Goal: Transaction & Acquisition: Purchase product/service

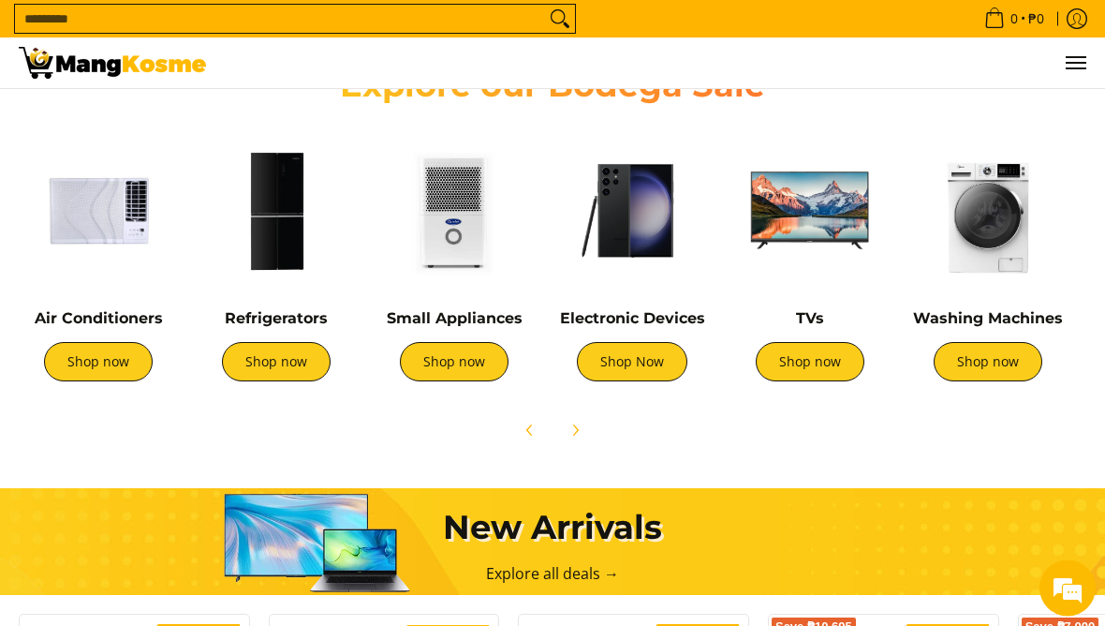
scroll to position [660, 0]
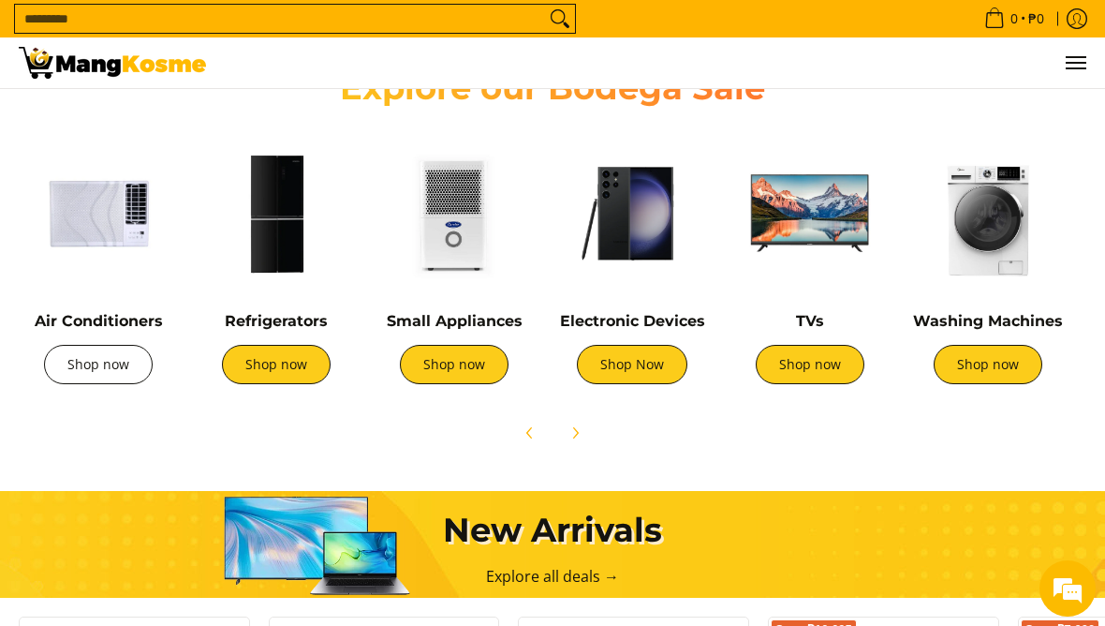
click at [90, 370] on link "Shop now" at bounding box center [98, 364] width 109 height 39
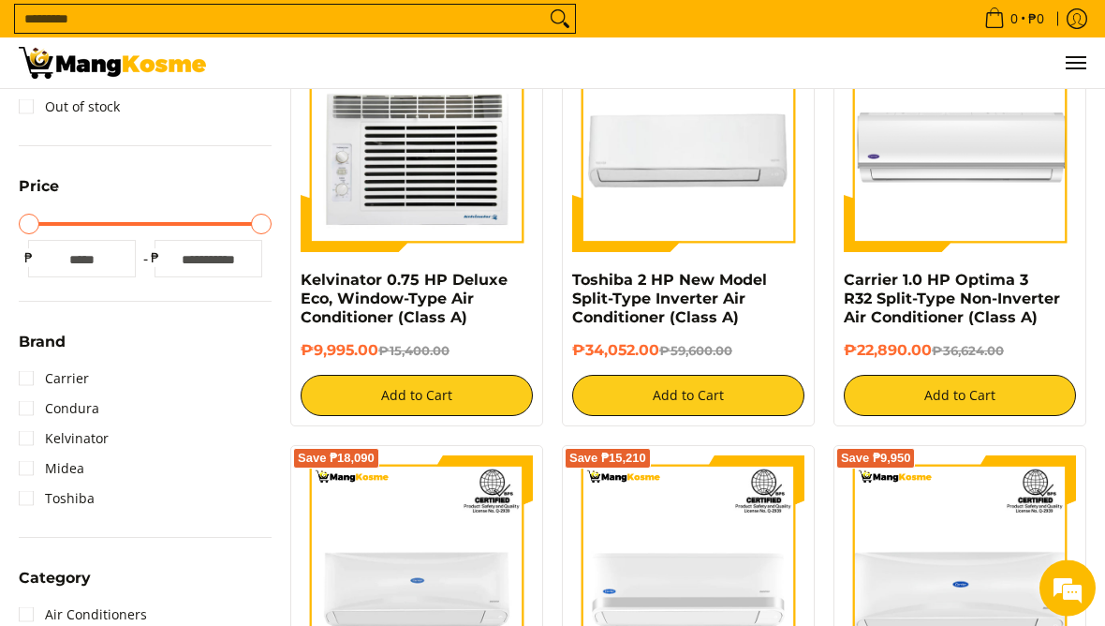
scroll to position [374, 0]
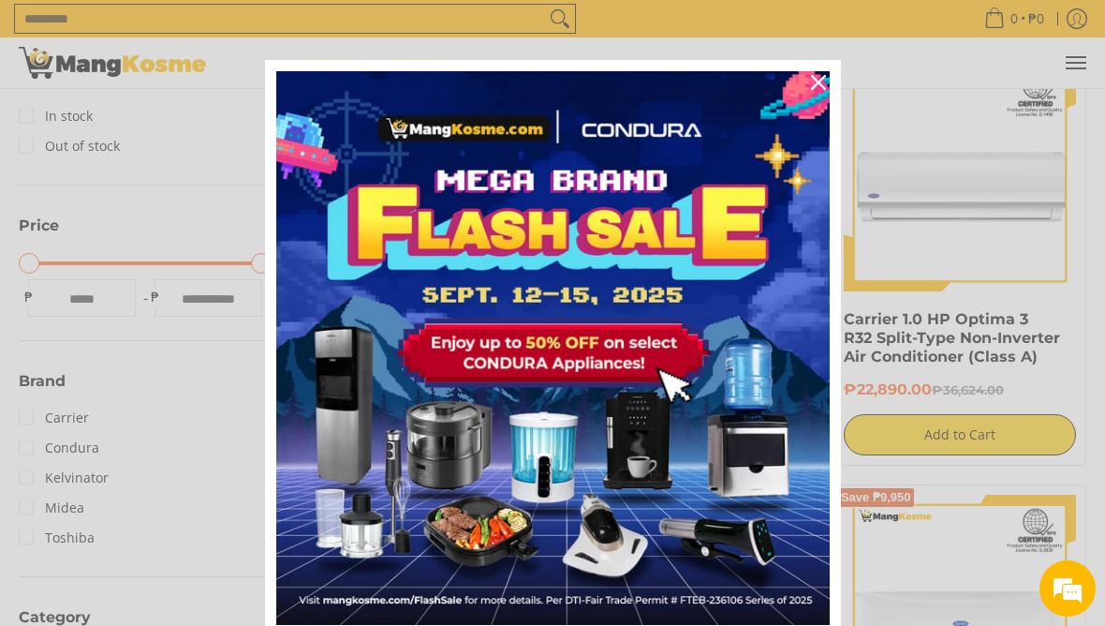
click at [824, 87] on icon "close icon" at bounding box center [818, 82] width 15 height 15
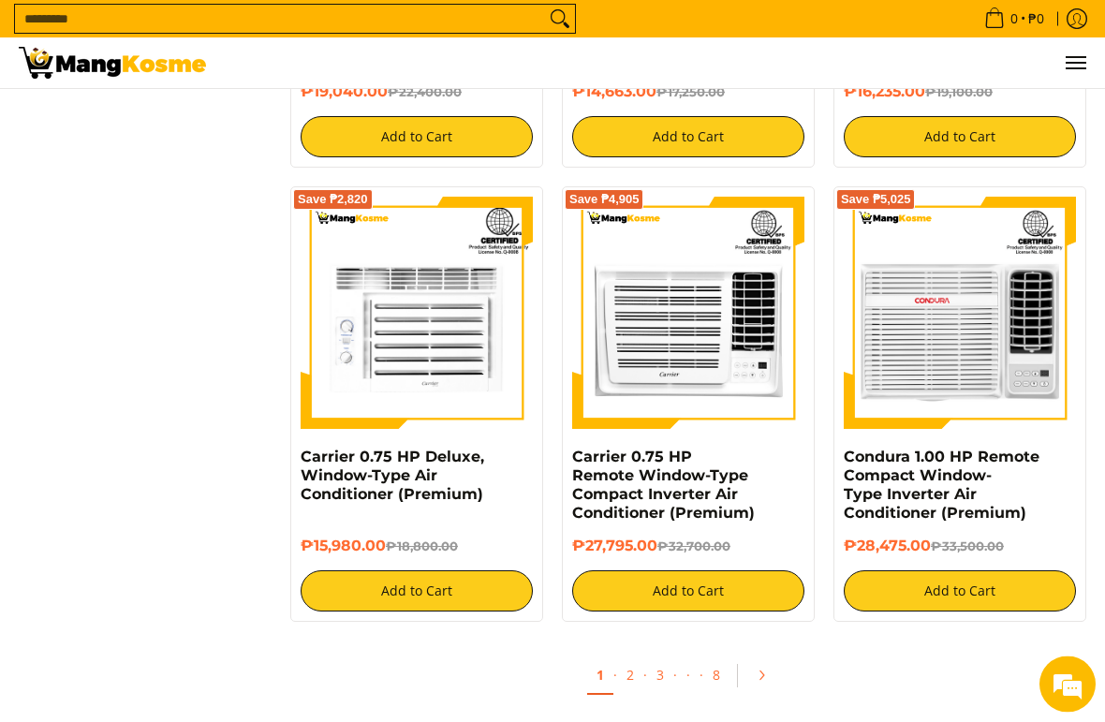
scroll to position [3303, 0]
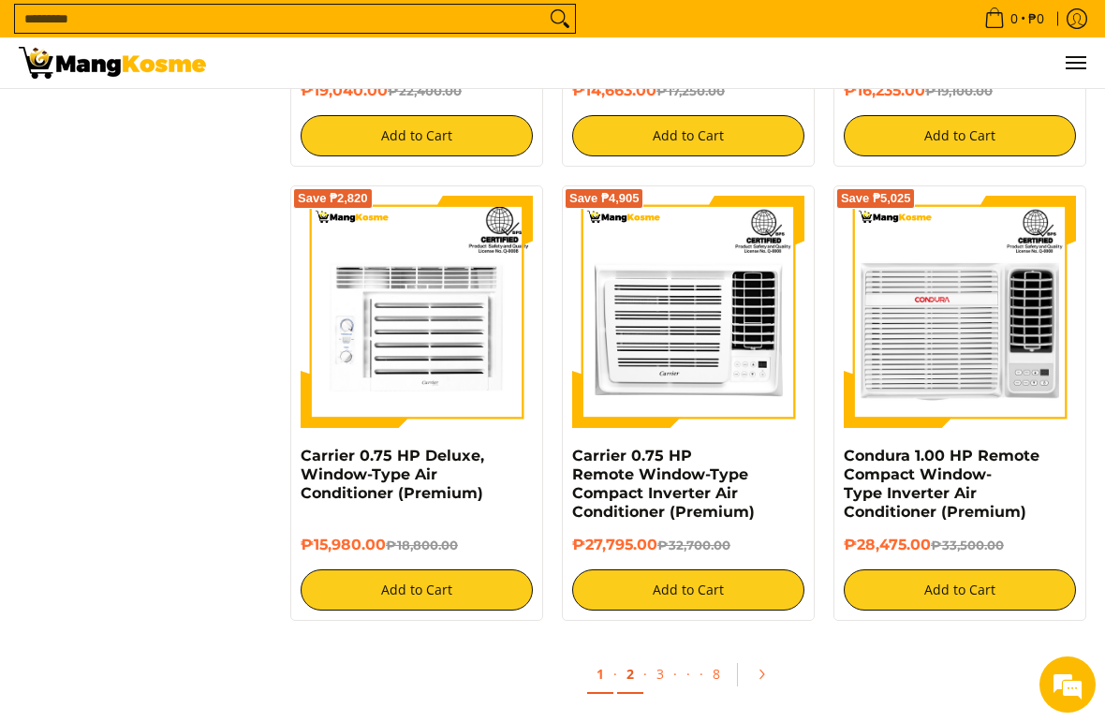
click at [618, 625] on link "2" at bounding box center [630, 675] width 26 height 38
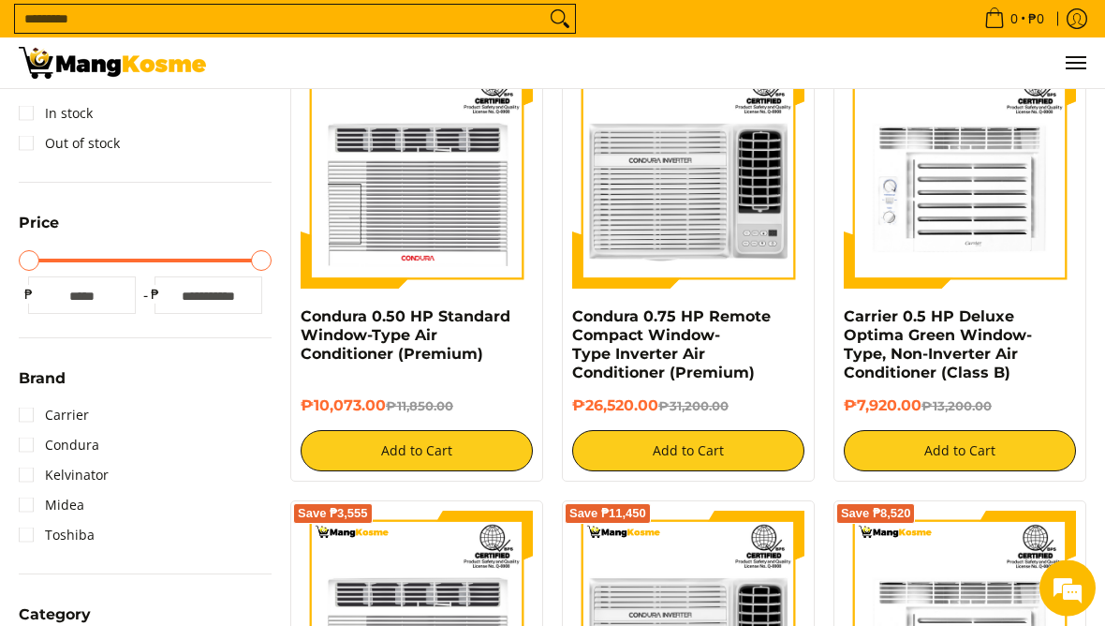
scroll to position [380, 0]
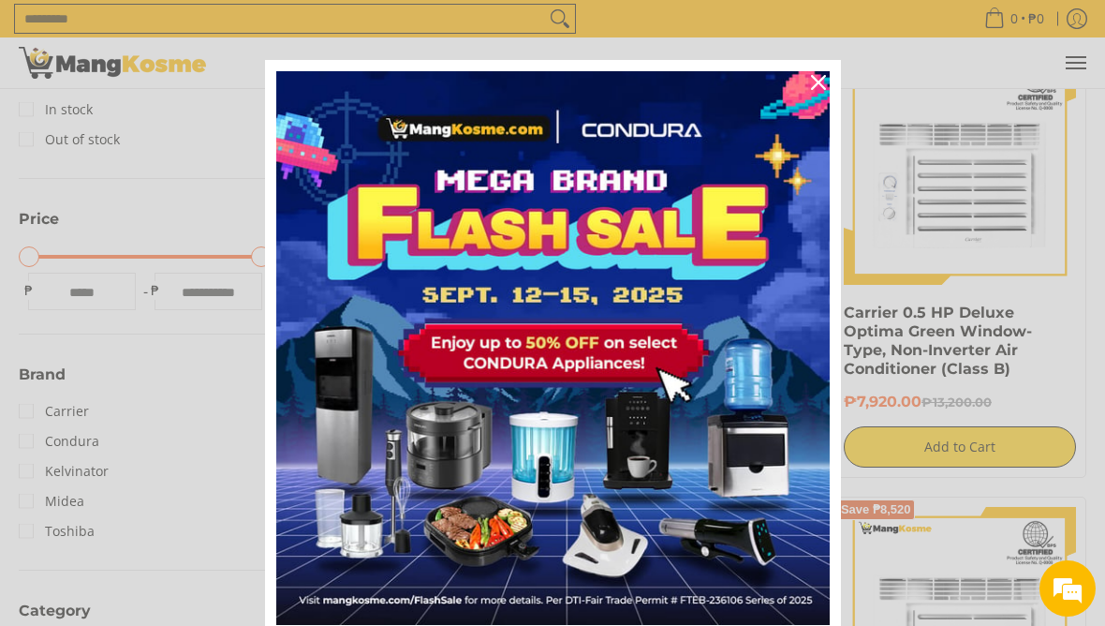
click at [818, 92] on div "Close" at bounding box center [818, 82] width 30 height 30
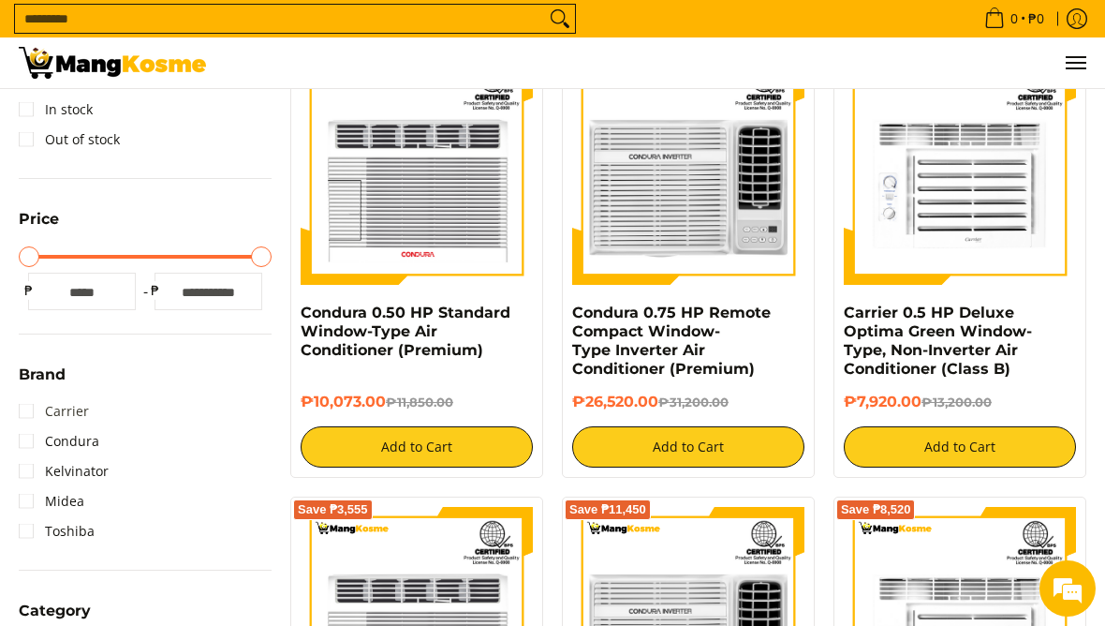
click at [22, 415] on link "Carrier" at bounding box center [54, 411] width 70 height 30
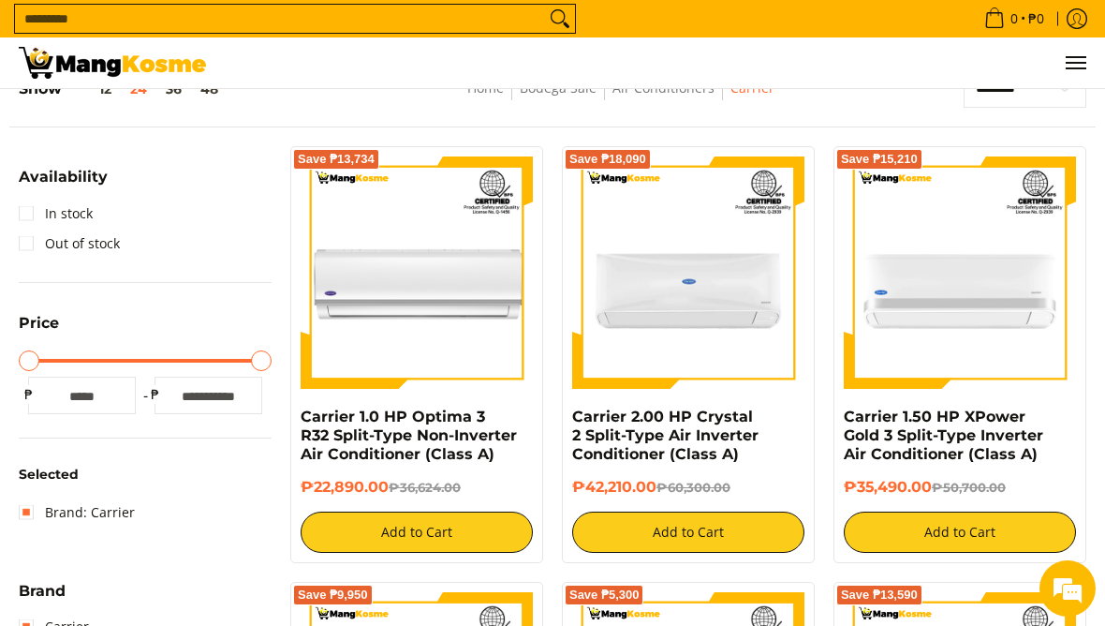
scroll to position [256, 0]
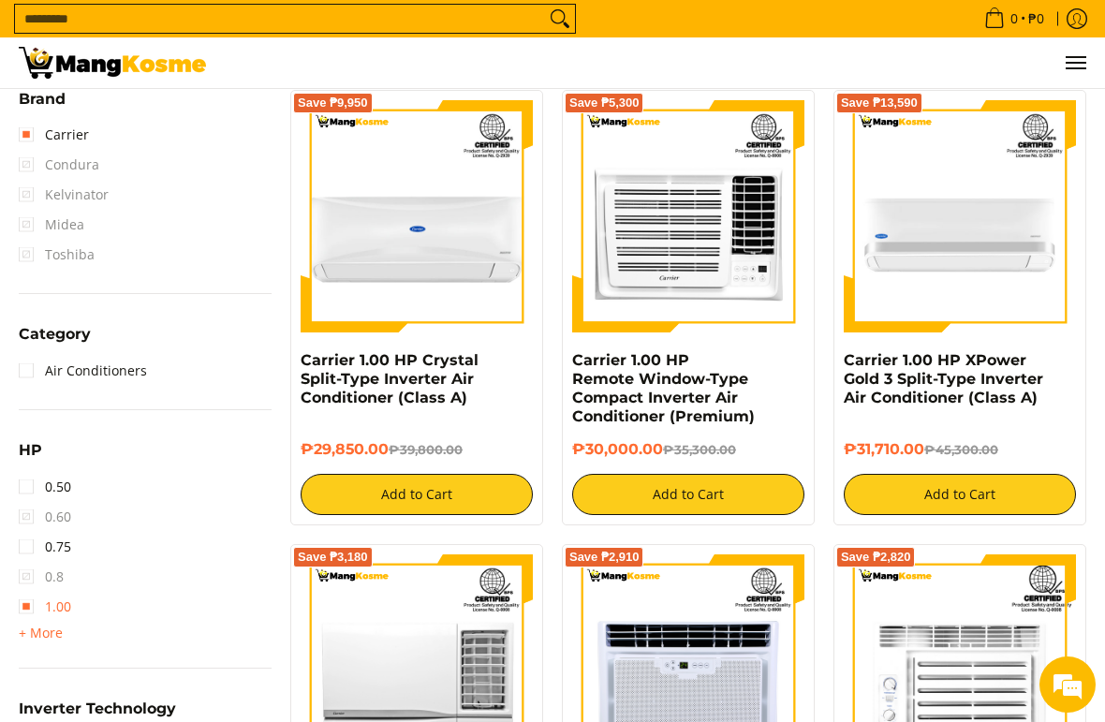
click at [25, 607] on link "1.00" at bounding box center [45, 607] width 52 height 30
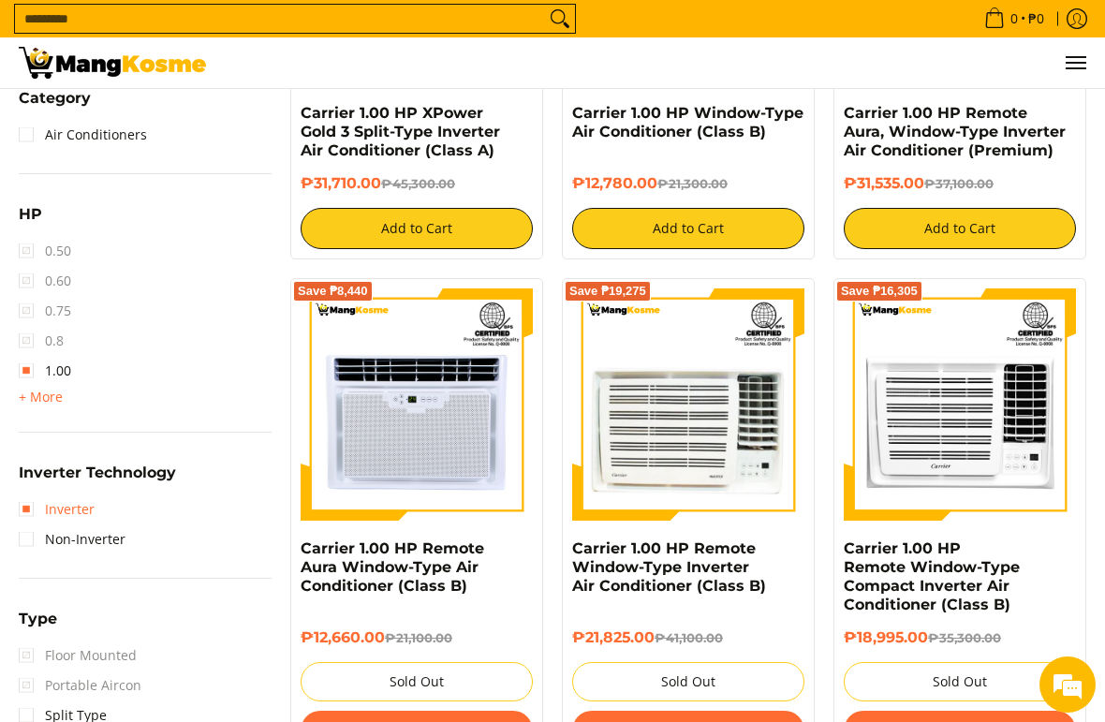
click at [25, 502] on link "Inverter" at bounding box center [57, 509] width 76 height 30
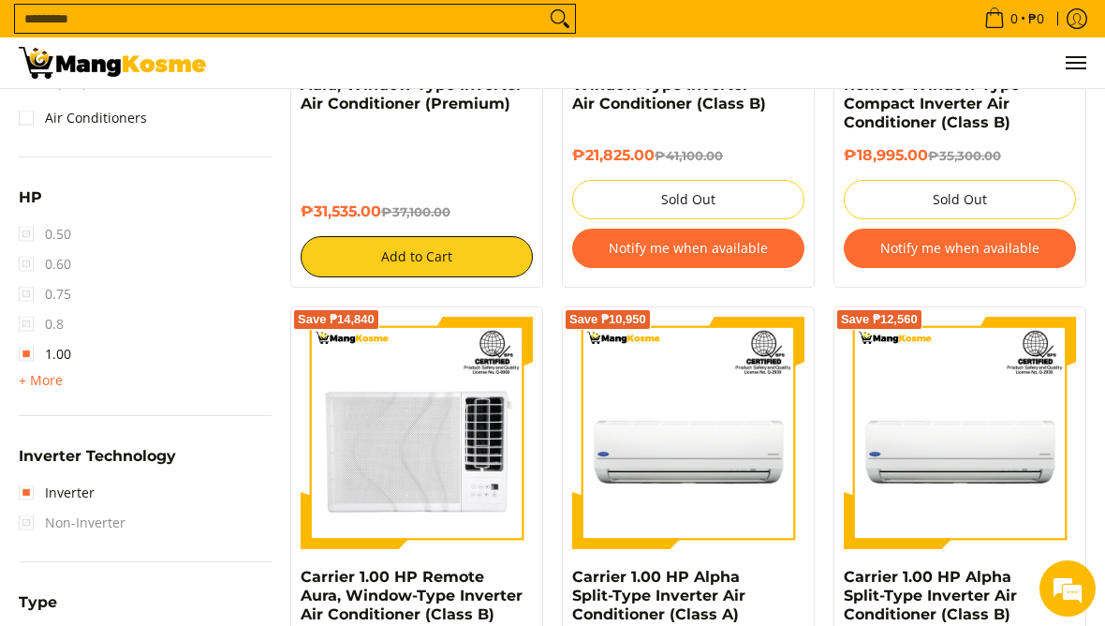
scroll to position [1080, 0]
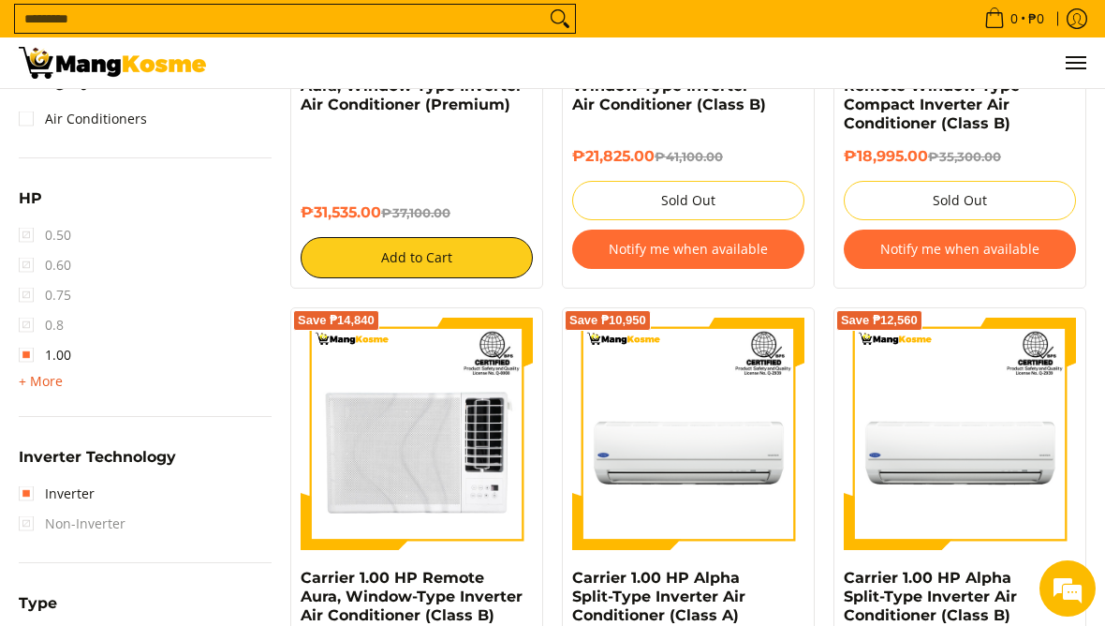
click at [30, 377] on span "+ More" at bounding box center [41, 381] width 44 height 15
click at [30, 445] on span "2.50" at bounding box center [45, 445] width 52 height 30
click at [32, 451] on span "2.50" at bounding box center [45, 445] width 52 height 30
click at [19, 351] on link "1.00" at bounding box center [45, 355] width 52 height 30
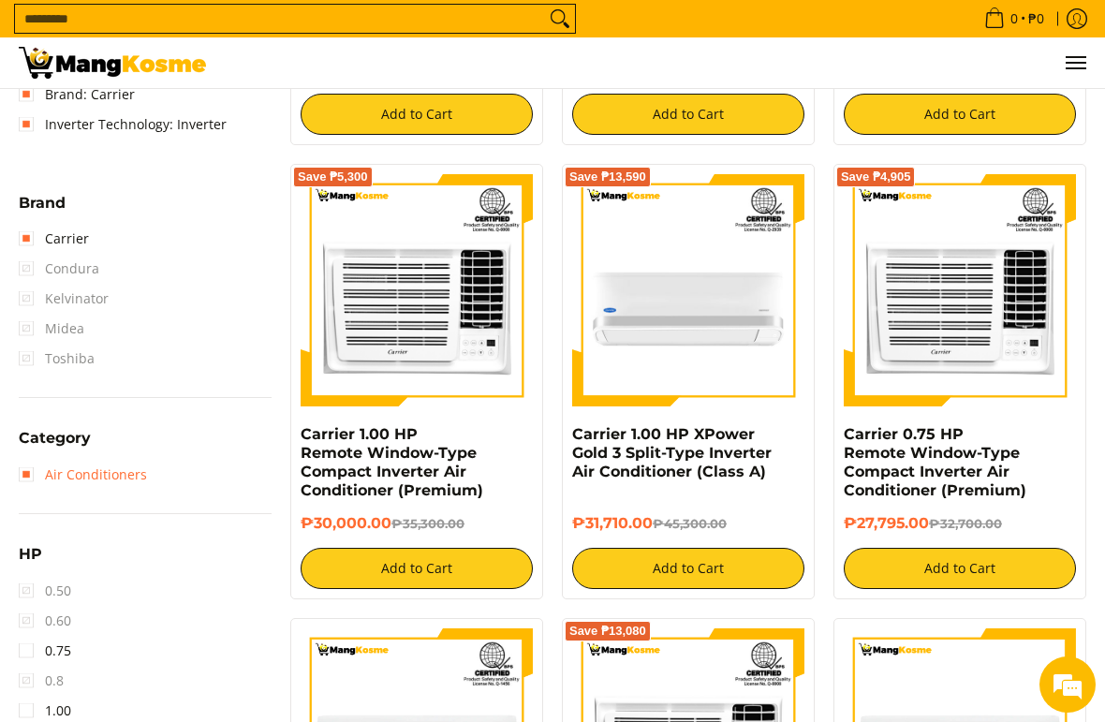
click at [20, 476] on link "Air Conditioners" at bounding box center [83, 475] width 128 height 30
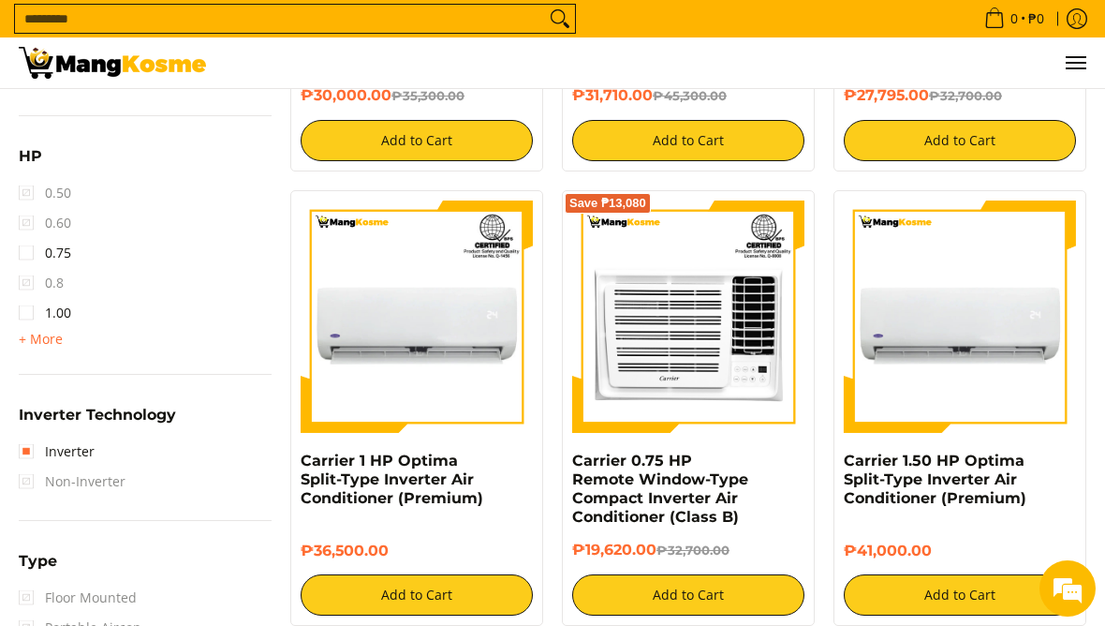
scroll to position [1119, 0]
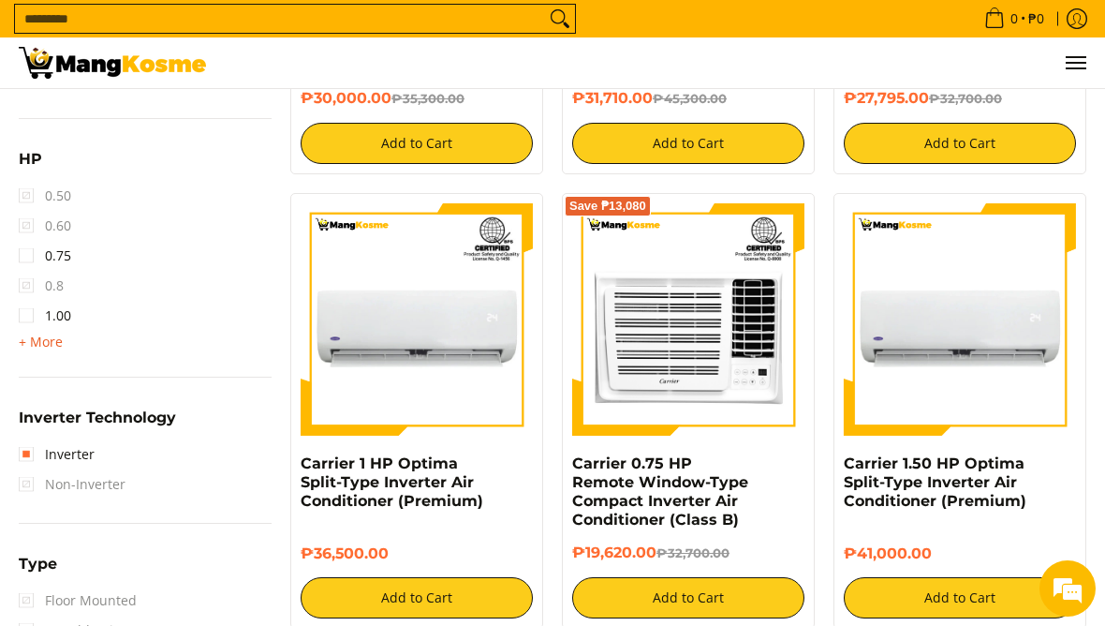
click at [46, 347] on span "+ More" at bounding box center [41, 341] width 44 height 15
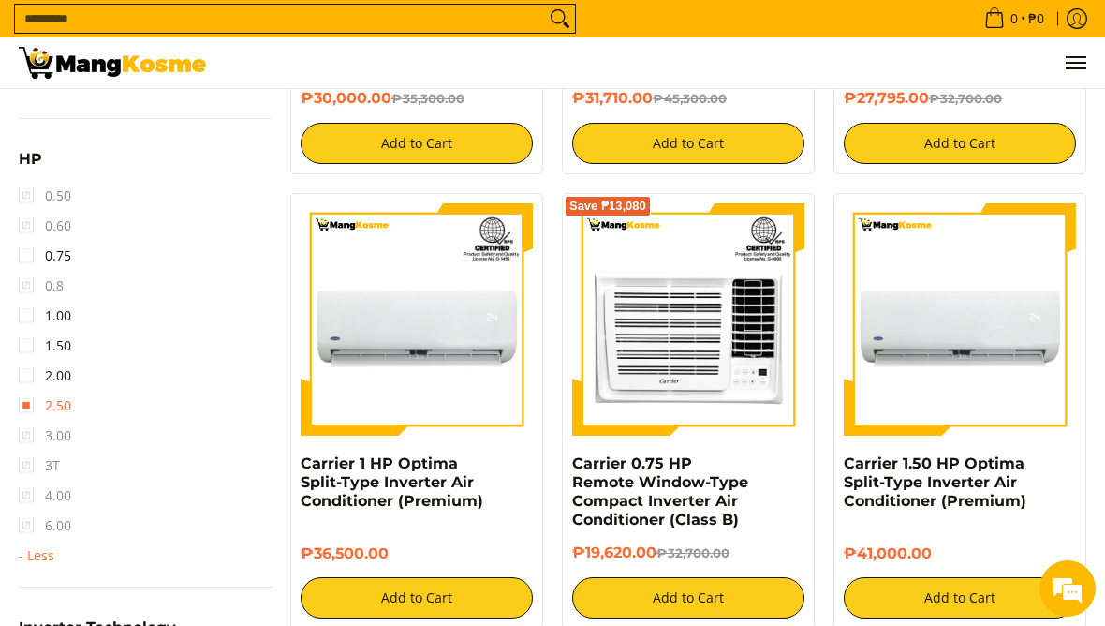
click at [23, 404] on link "2.50" at bounding box center [45, 406] width 52 height 30
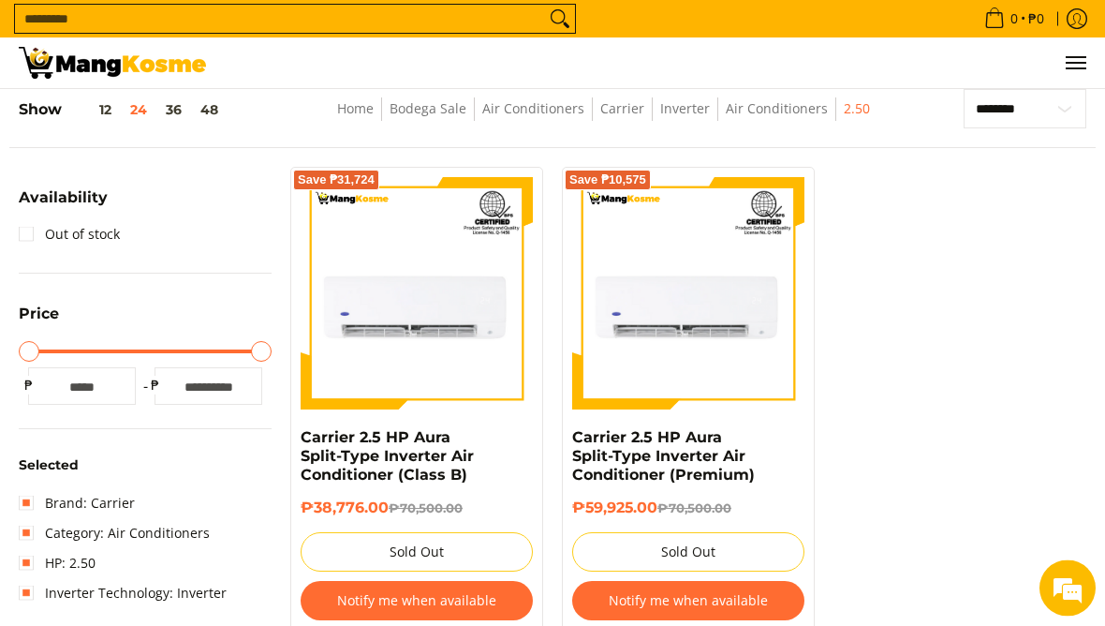
scroll to position [256, 0]
click at [346, 113] on link "Home" at bounding box center [355, 108] width 37 height 18
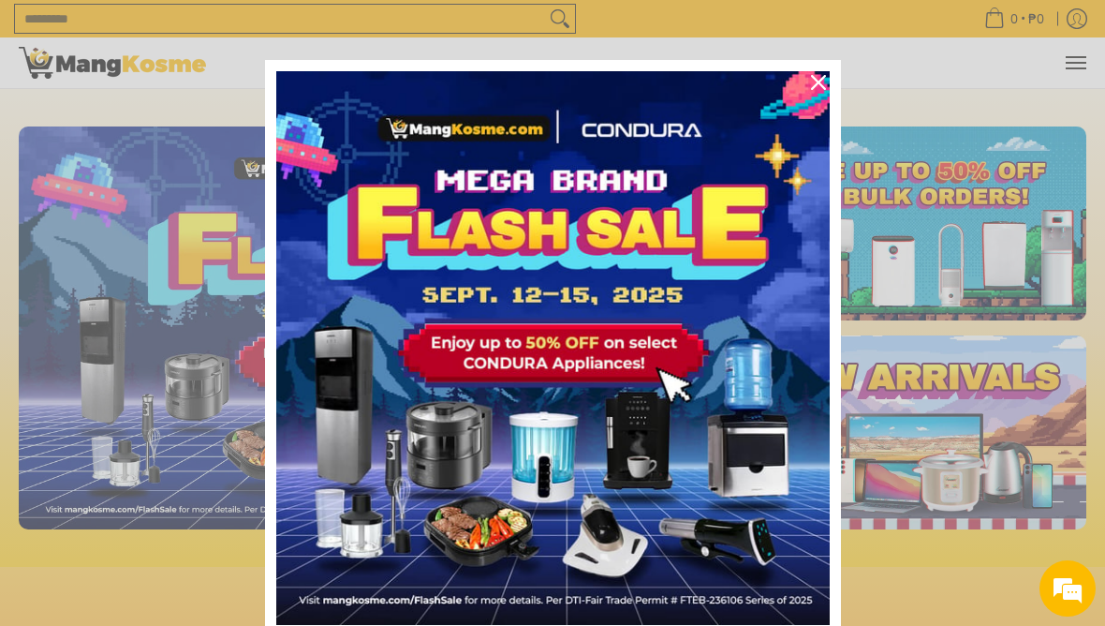
click at [805, 72] on button "Close" at bounding box center [818, 82] width 45 height 45
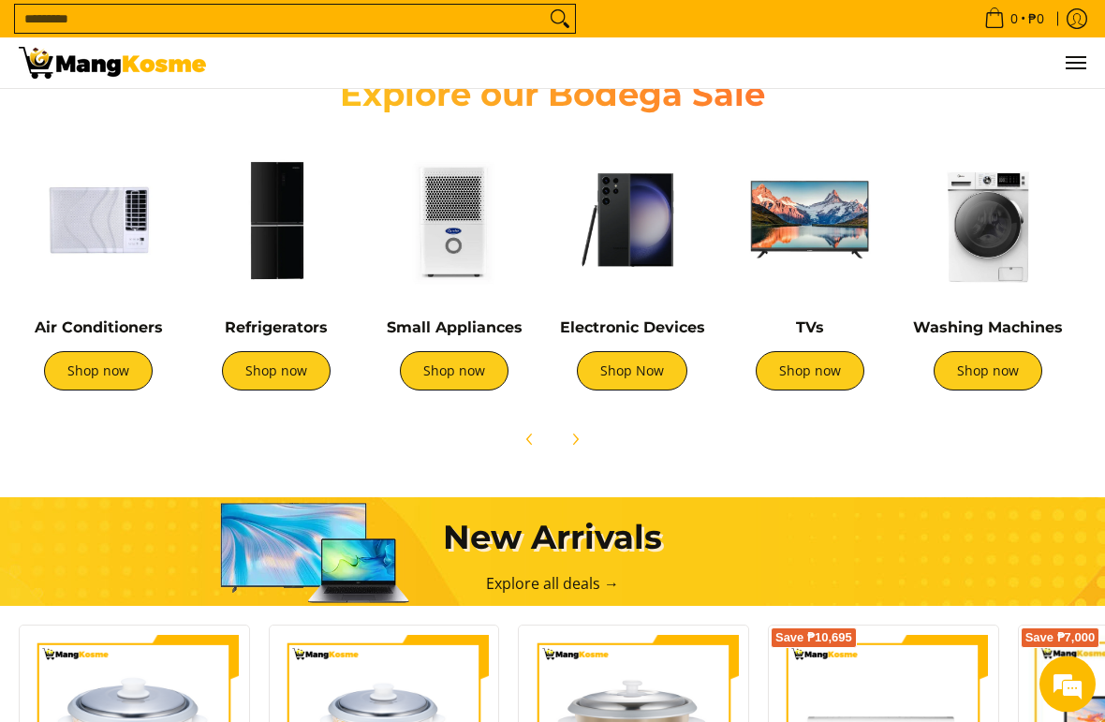
scroll to position [654, 0]
click at [67, 366] on link "Shop now" at bounding box center [98, 370] width 109 height 39
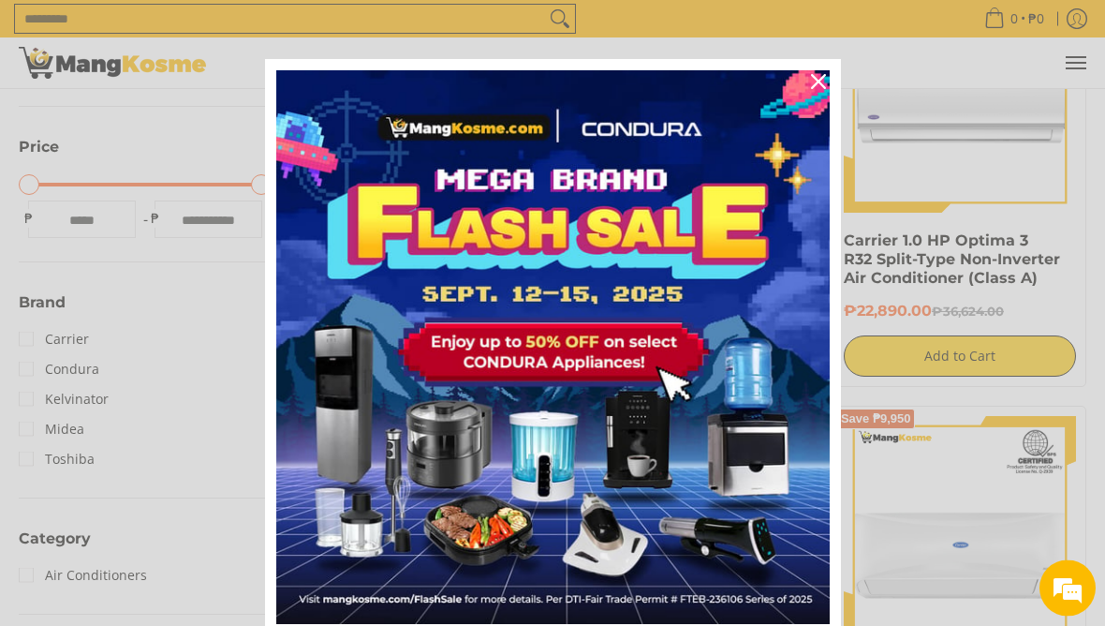
scroll to position [453, 0]
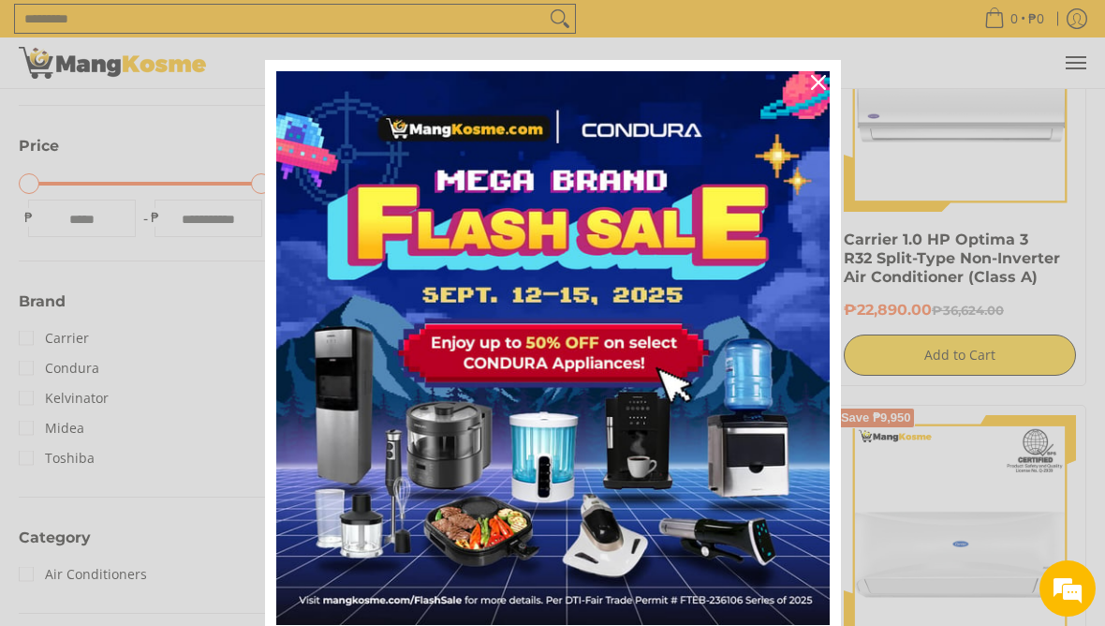
click at [28, 426] on div "Marketing offer form" at bounding box center [552, 313] width 1105 height 626
click at [35, 436] on div "Marketing offer form" at bounding box center [552, 313] width 1105 height 626
click at [818, 93] on div "Close" at bounding box center [818, 82] width 30 height 30
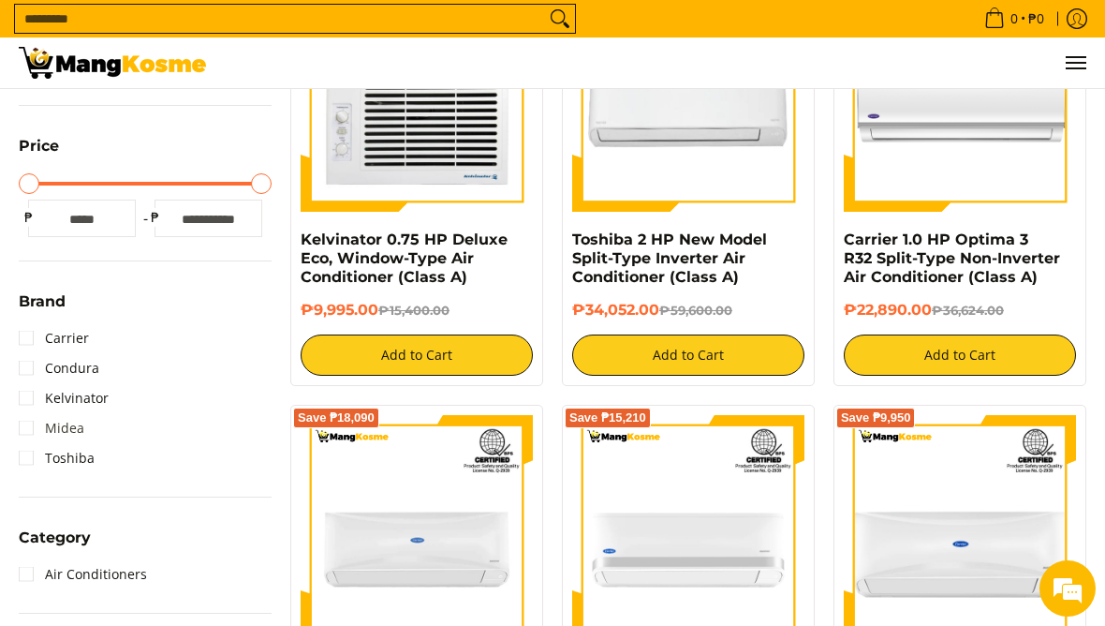
click at [27, 435] on link "Midea" at bounding box center [52, 428] width 66 height 30
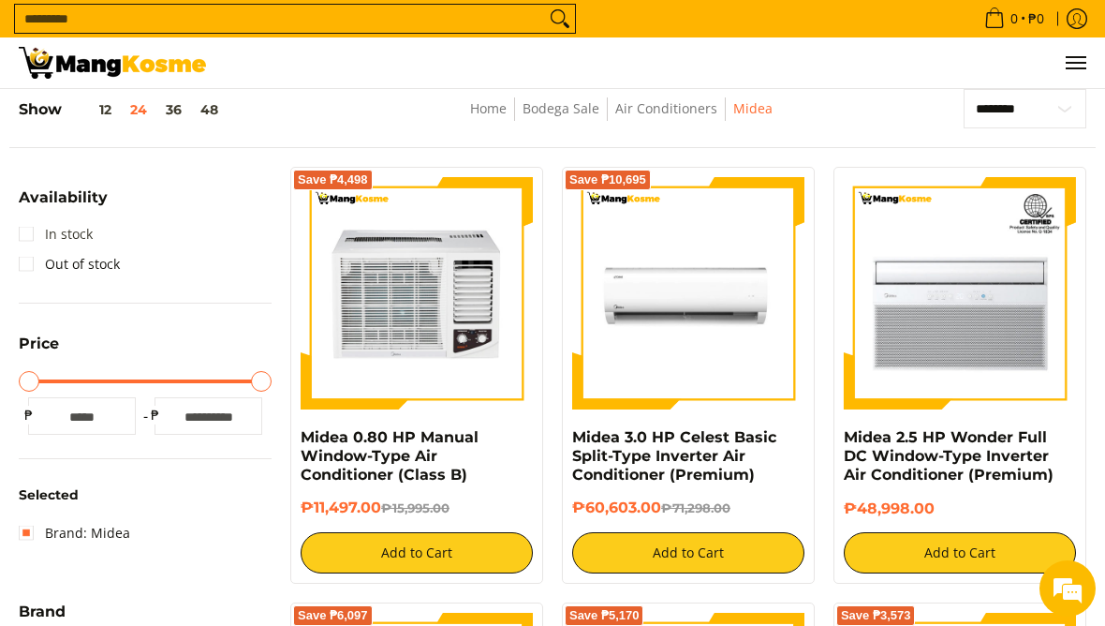
click at [28, 238] on link "In stock" at bounding box center [56, 234] width 74 height 30
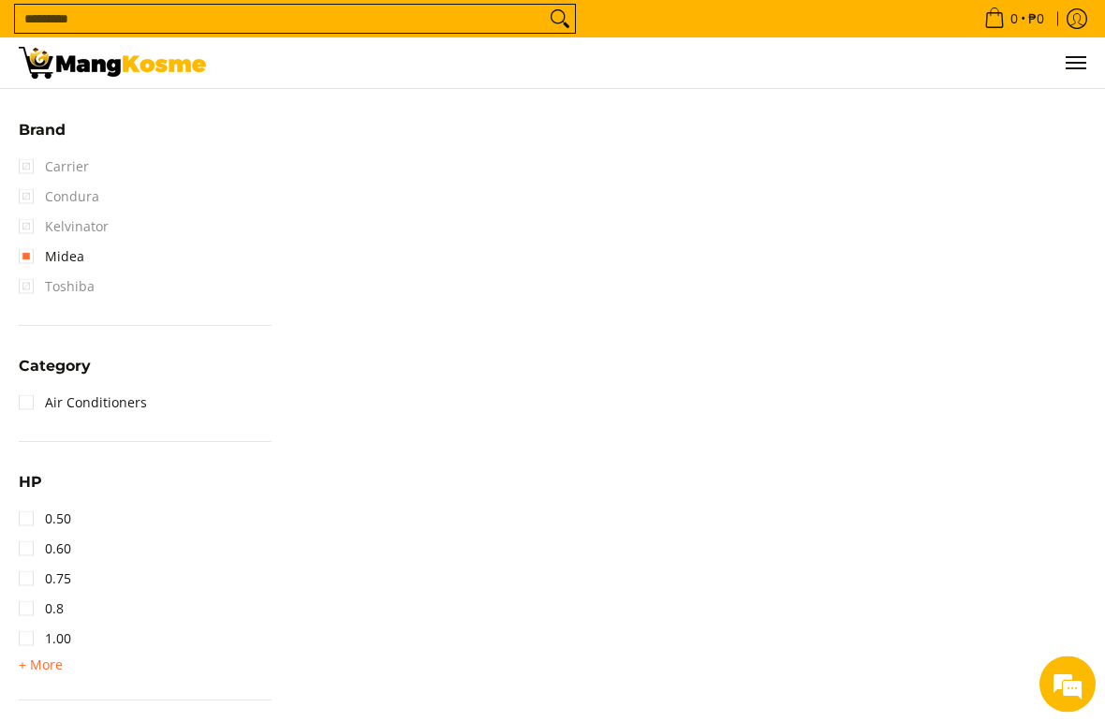
scroll to position [886, 0]
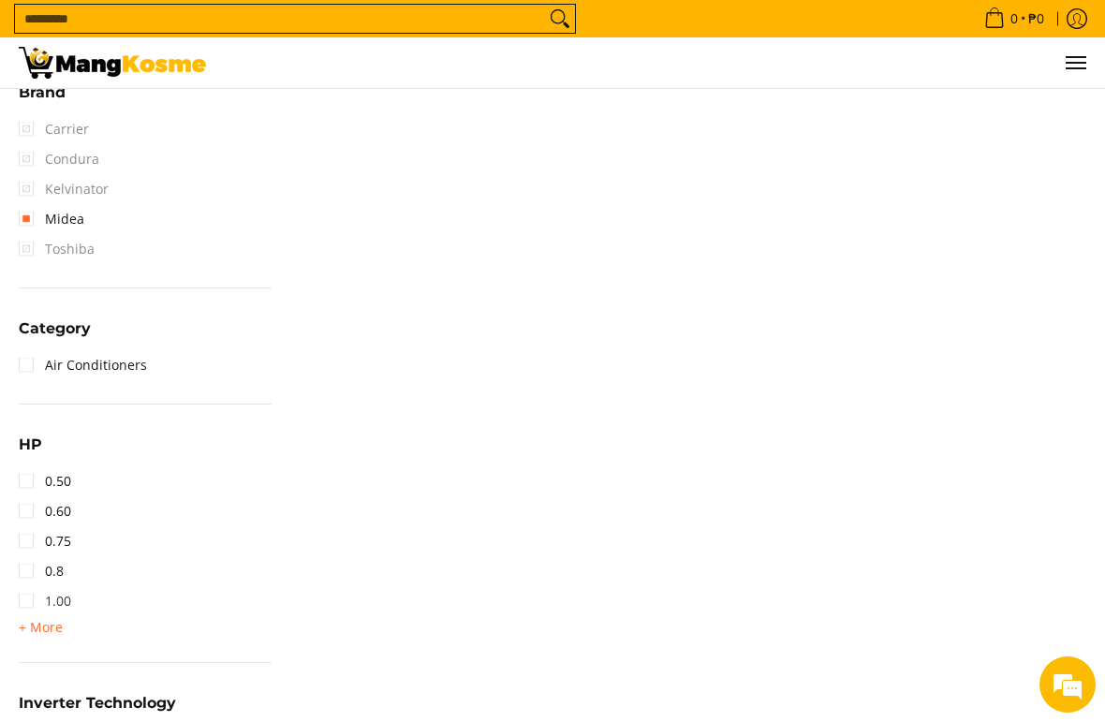
click at [32, 596] on link "1.00" at bounding box center [45, 601] width 52 height 30
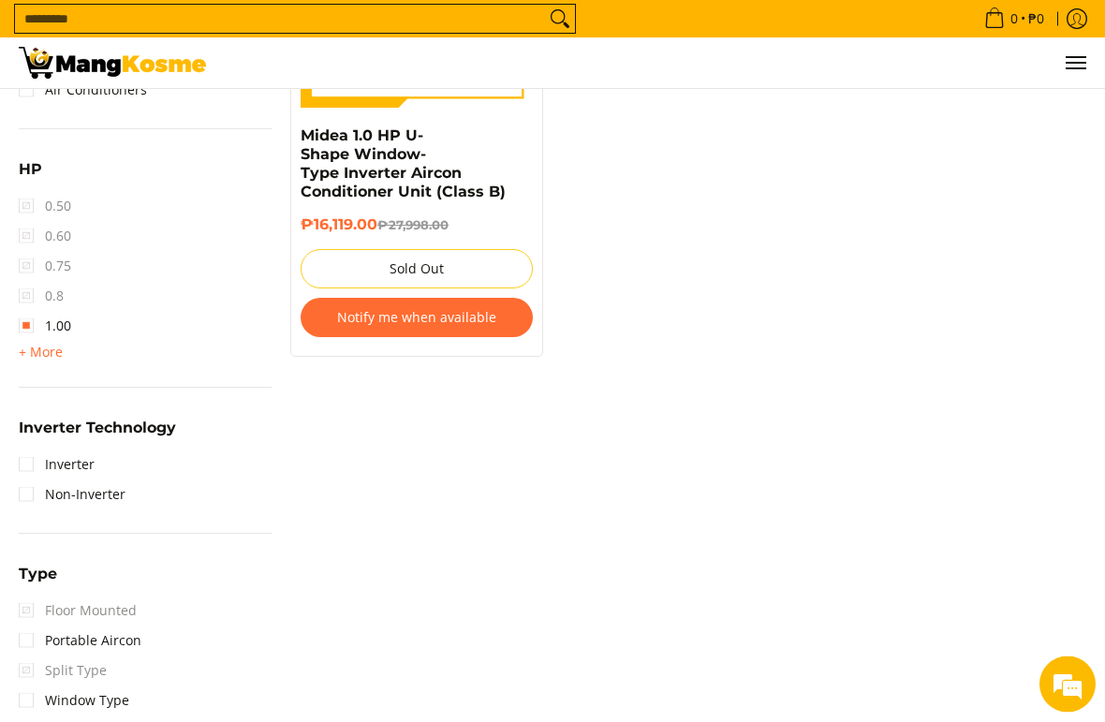
scroll to position [1049, 0]
click at [38, 464] on link "Inverter" at bounding box center [57, 465] width 76 height 30
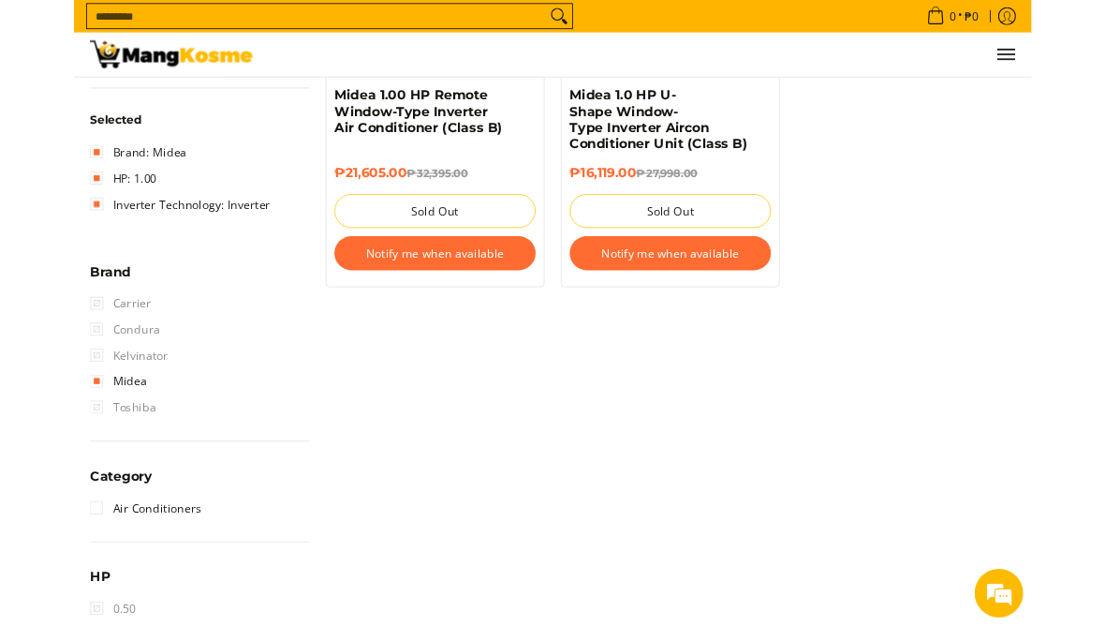
scroll to position [584, 0]
